Goal: Check status: Check status

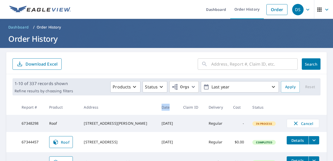
drag, startPoint x: 158, startPoint y: 108, endPoint x: 146, endPoint y: 109, distance: 12.2
click at [157, 109] on th "Date" at bounding box center [168, 107] width 22 height 15
drag, startPoint x: 147, startPoint y: 107, endPoint x: 156, endPoint y: 106, distance: 8.6
click at [157, 106] on th "Date" at bounding box center [168, 107] width 22 height 15
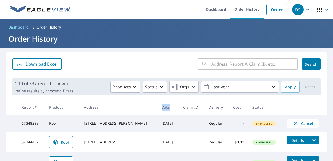
click at [157, 106] on th "Date" at bounding box center [168, 107] width 22 height 15
drag, startPoint x: 156, startPoint y: 106, endPoint x: 147, endPoint y: 106, distance: 8.8
click at [157, 106] on th "Date" at bounding box center [168, 107] width 22 height 15
